Goal: Task Accomplishment & Management: Complete application form

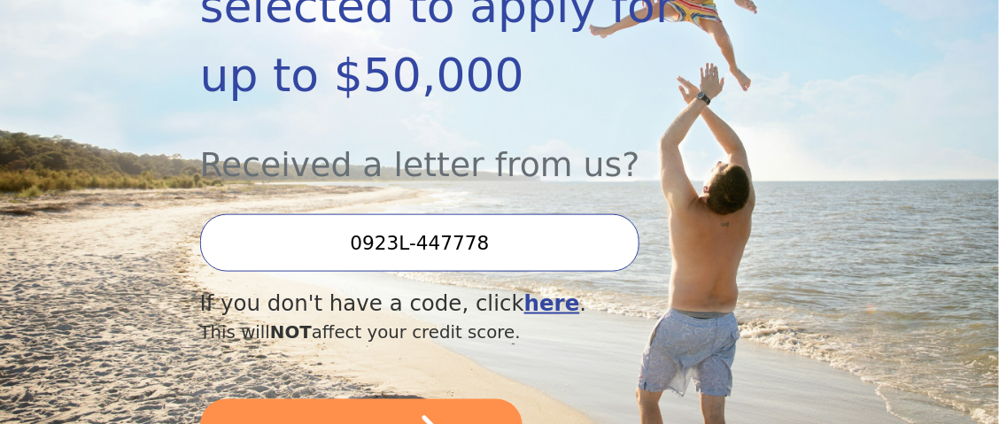
scroll to position [442, 0]
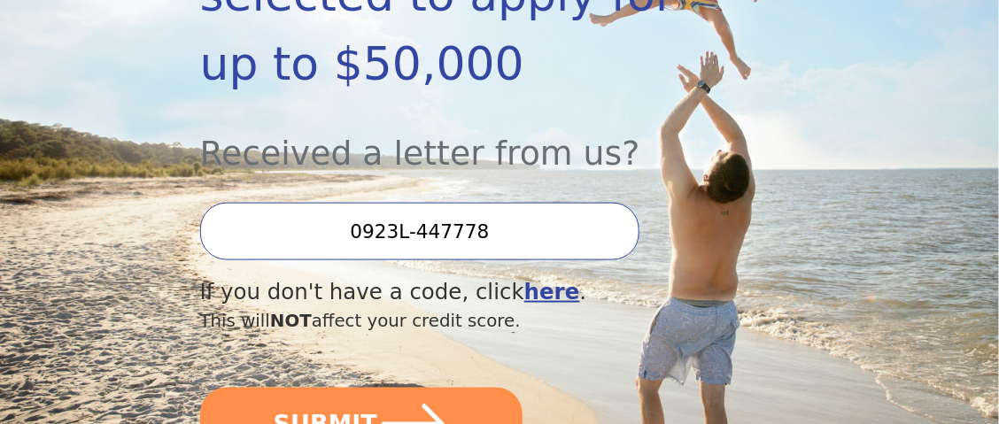
click at [421, 203] on input "0923L-447778" at bounding box center [420, 232] width 440 height 58
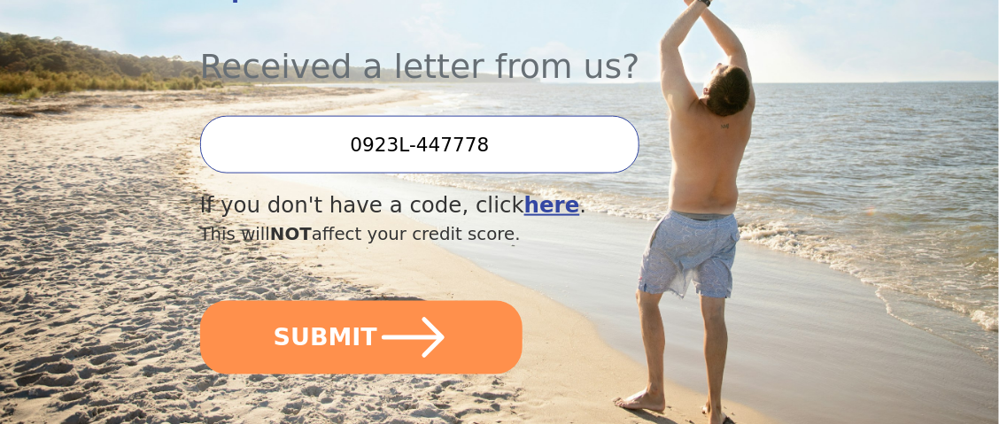
scroll to position [531, 0]
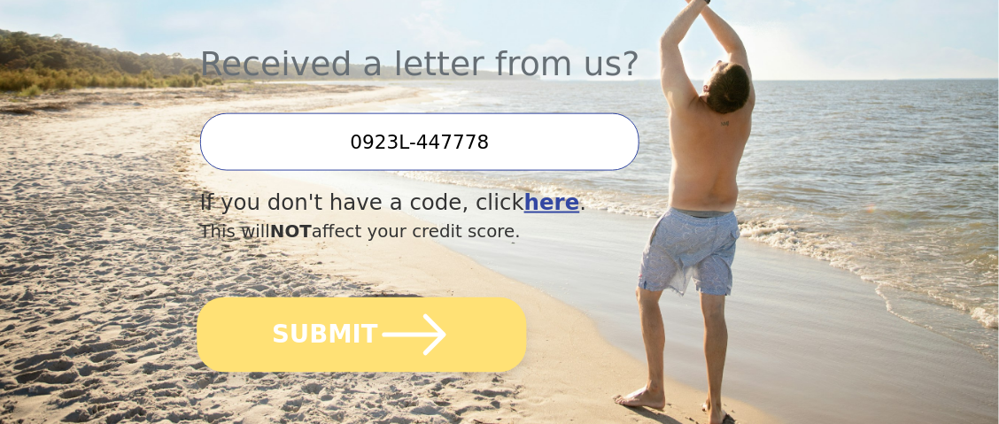
click at [369, 298] on button "SUBMIT" at bounding box center [361, 335] width 329 height 75
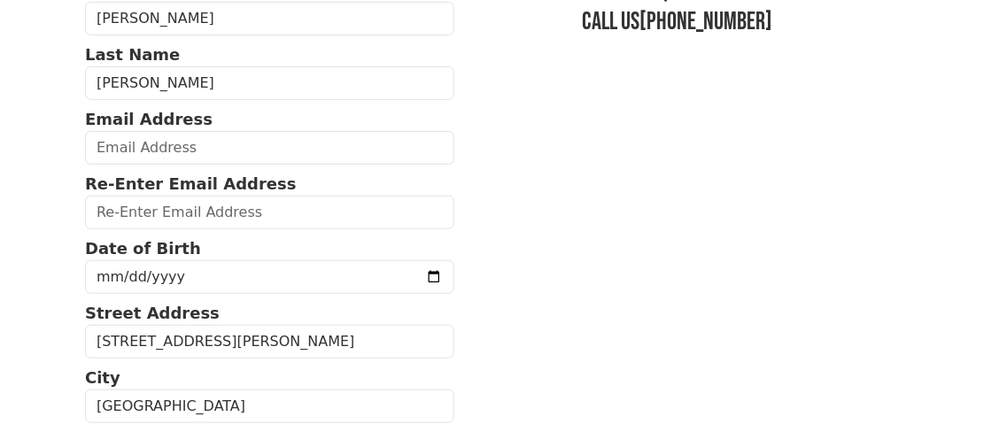
scroll to position [176, 0]
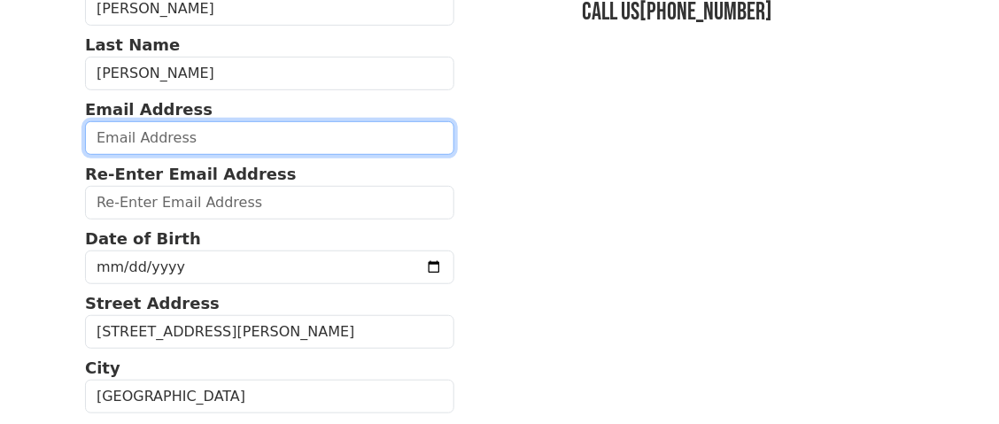
click at [179, 135] on input "email" at bounding box center [269, 138] width 369 height 34
type input "terryjones022362@gmail.com"
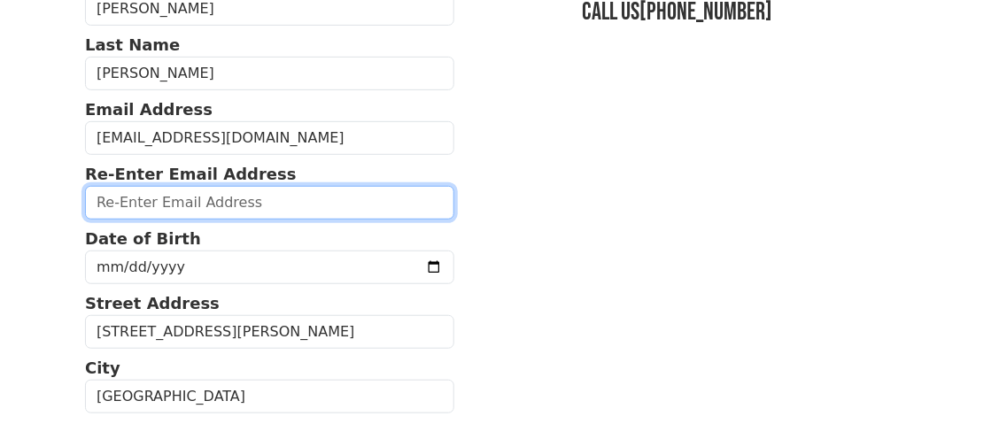
click at [355, 197] on input "email" at bounding box center [269, 203] width 369 height 34
type input "terryjones022362@gmail.com"
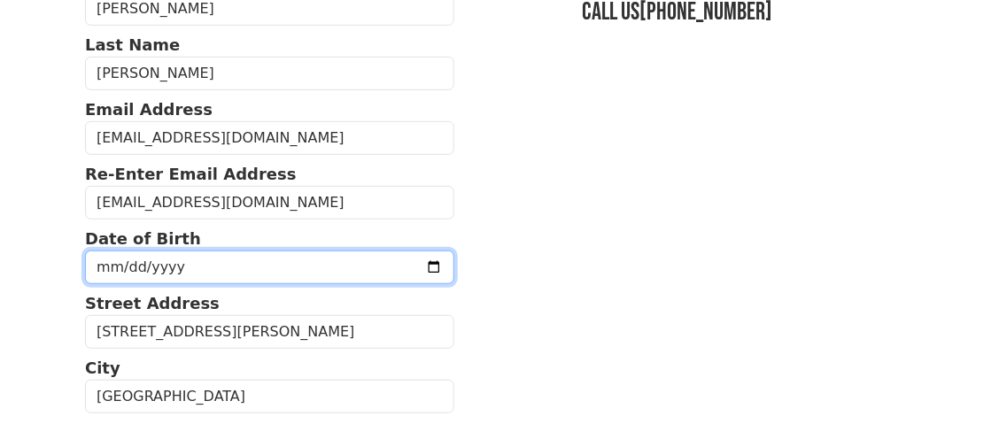
click at [117, 266] on input "date" at bounding box center [269, 268] width 369 height 34
type input "1962-02-23"
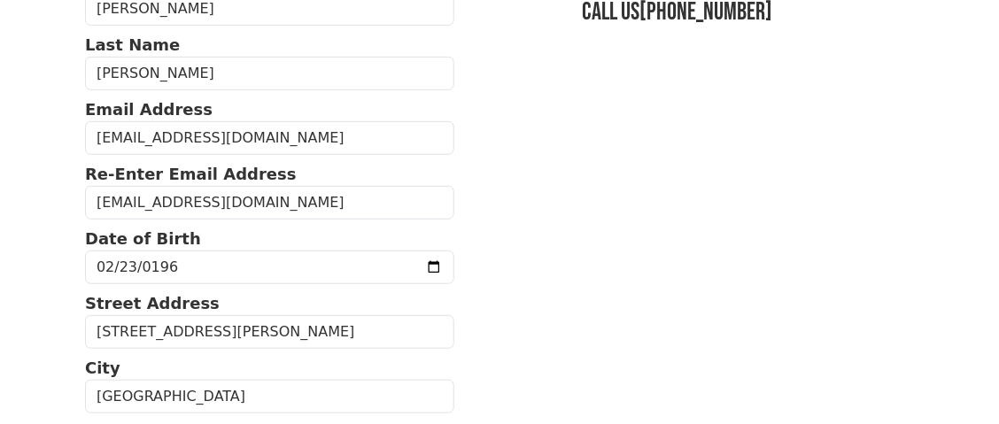
click at [65, 248] on html "First Name Terry Last Name Jones Email Address terryjones022362@gmail.com Re-En…" at bounding box center [499, 36] width 999 height 424
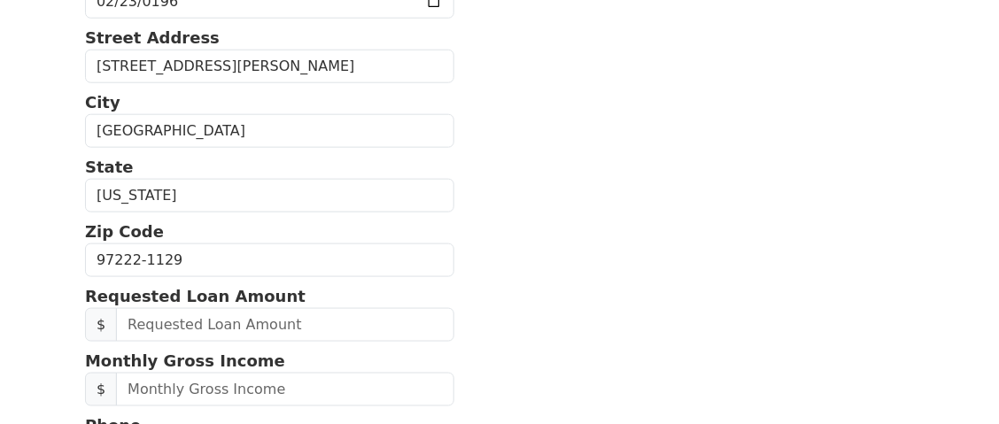
scroll to position [531, 0]
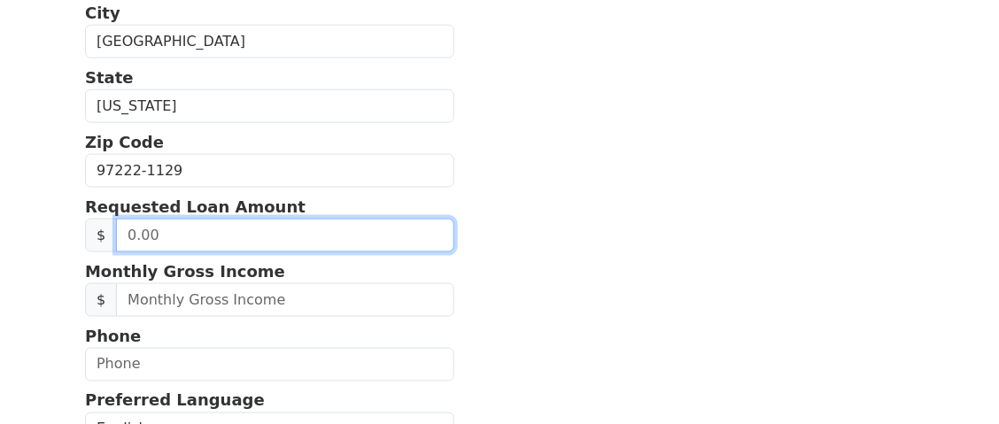
click at [128, 235] on input "text" at bounding box center [285, 236] width 338 height 34
type input "12,000.00"
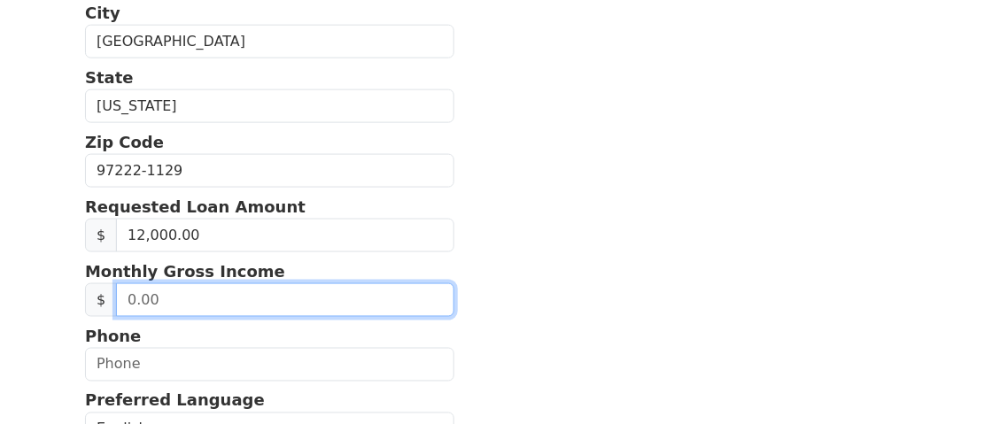
click at [366, 303] on input "text" at bounding box center [285, 300] width 338 height 34
click at [386, 288] on input "text" at bounding box center [285, 300] width 338 height 34
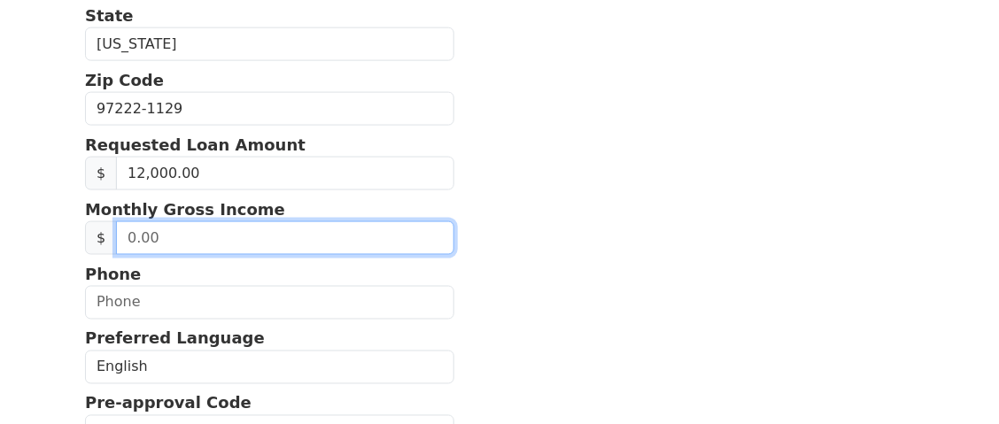
scroll to position [620, 0]
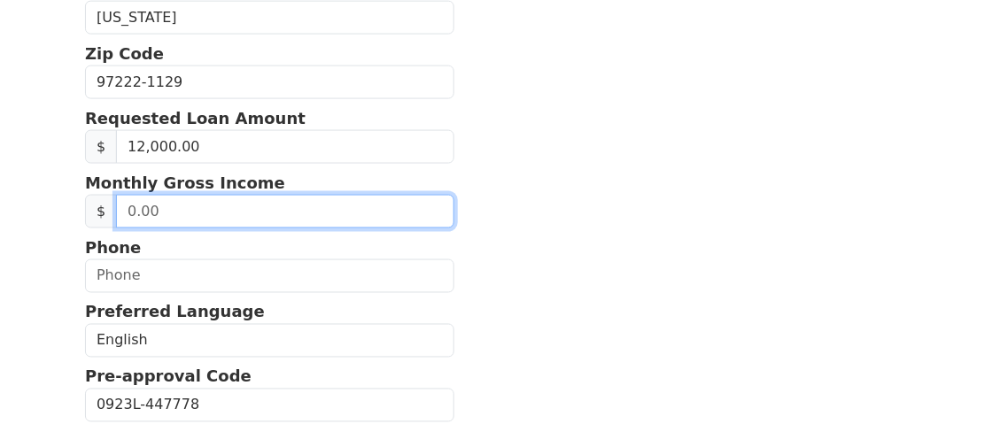
drag, startPoint x: 161, startPoint y: 200, endPoint x: 87, endPoint y: 215, distance: 75.9
click at [87, 215] on div "$" at bounding box center [269, 212] width 369 height 34
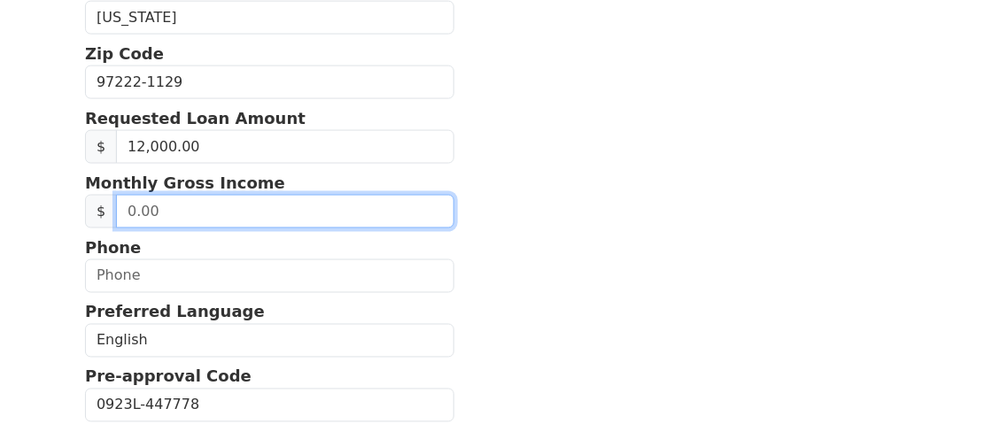
click at [231, 208] on input "text" at bounding box center [285, 212] width 338 height 34
click at [171, 200] on input "76.00" at bounding box center [285, 212] width 338 height 34
type input "7,602.74"
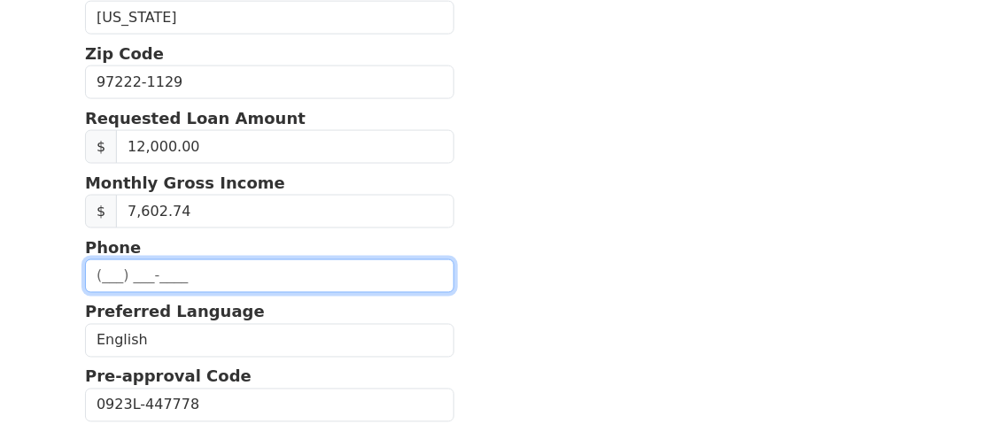
click at [247, 275] on input "text" at bounding box center [269, 277] width 369 height 34
type input "(201) 290-2415"
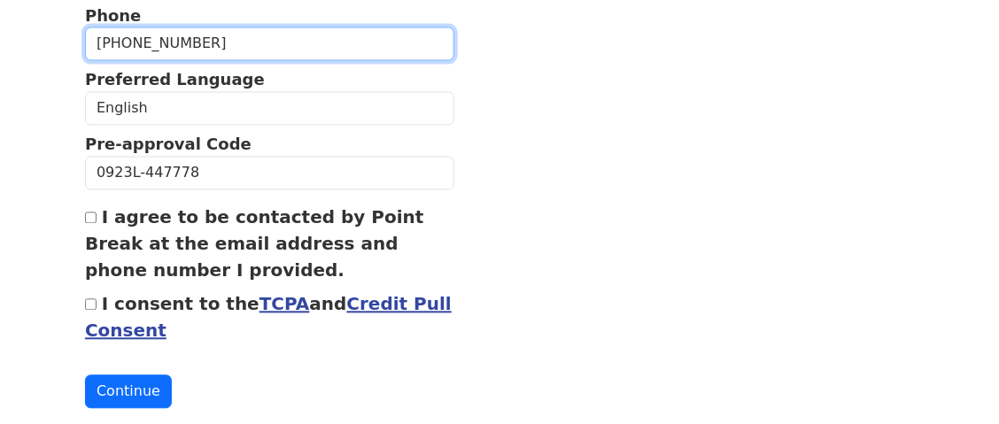
scroll to position [873, 0]
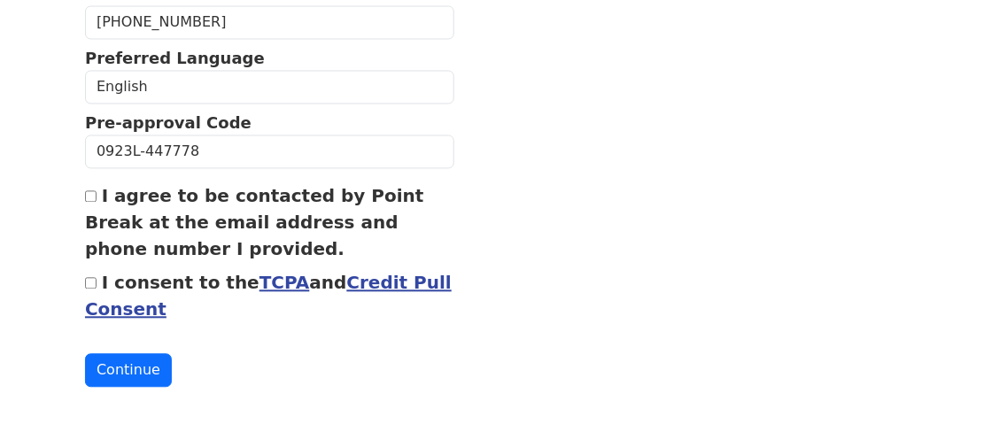
click at [92, 191] on input "I agree to be contacted by Point Break at the email address and phone number I …" at bounding box center [91, 197] width 12 height 12
checkbox input "true"
drag, startPoint x: 90, startPoint y: 273, endPoint x: 106, endPoint y: 267, distance: 16.8
click at [92, 278] on input "I consent to the TCPA and Credit Pull Consent" at bounding box center [91, 284] width 12 height 12
checkbox input "true"
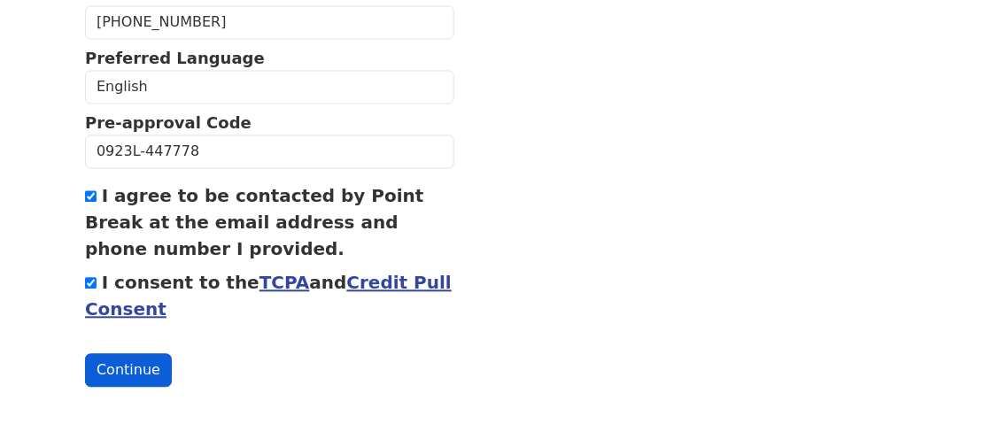
click at [111, 358] on button "Continue" at bounding box center [128, 371] width 87 height 34
